Goal: Information Seeking & Learning: Learn about a topic

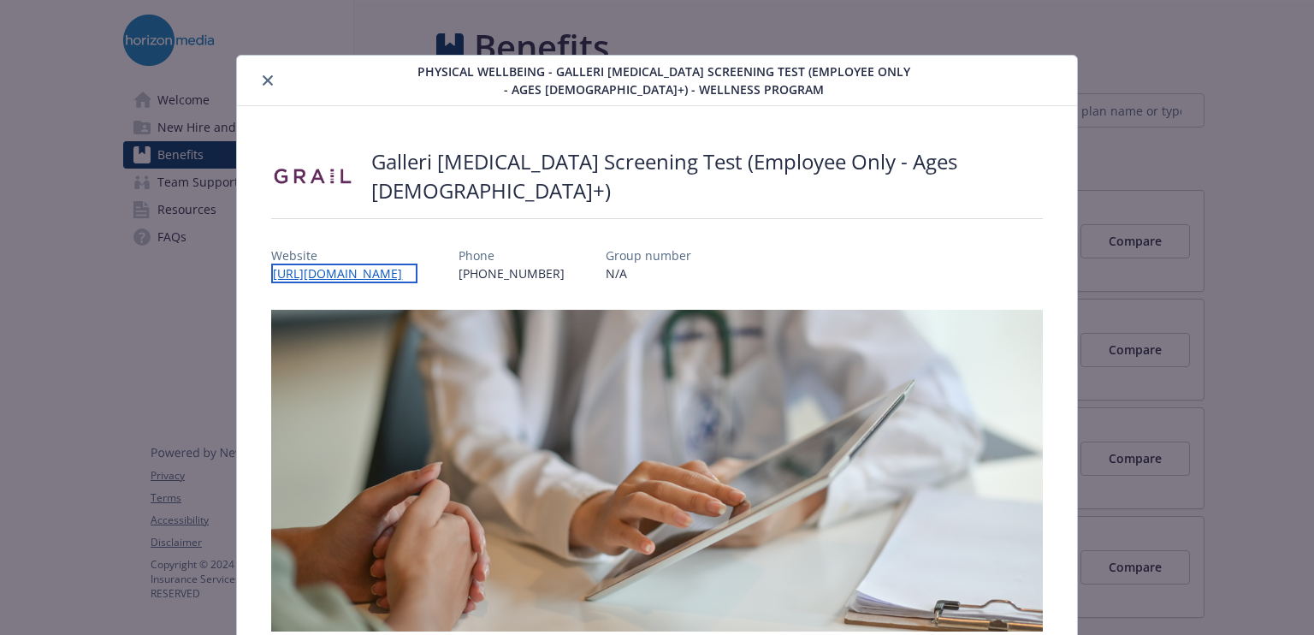
click at [385, 267] on link "[URL][DOMAIN_NAME]" at bounding box center [344, 274] width 146 height 20
